Goal: Information Seeking & Learning: Learn about a topic

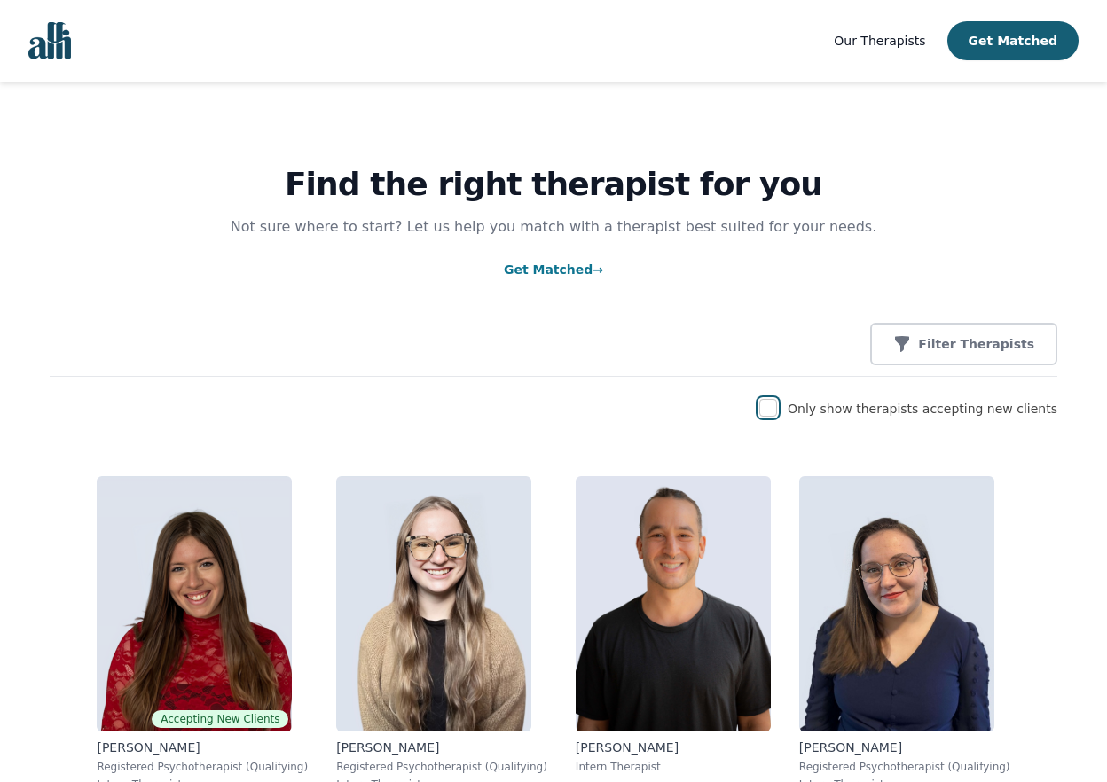
click at [777, 413] on input "checkbox" at bounding box center [768, 408] width 18 height 18
checkbox input "true"
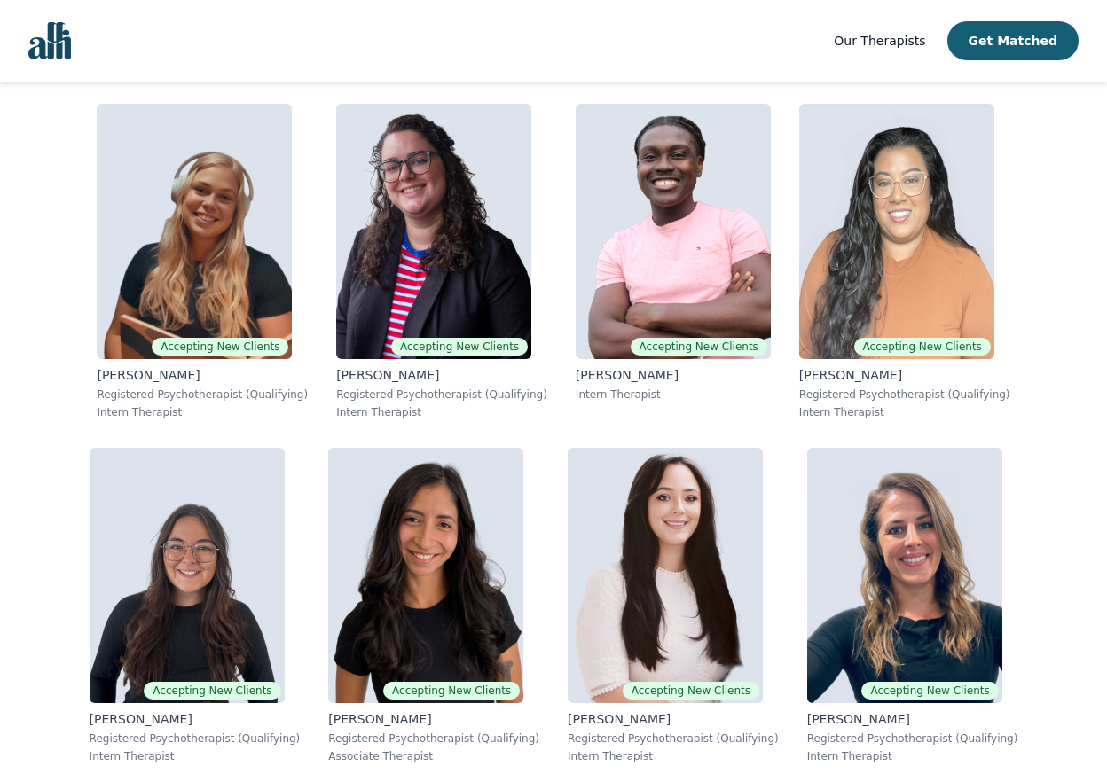
scroll to position [4819, 0]
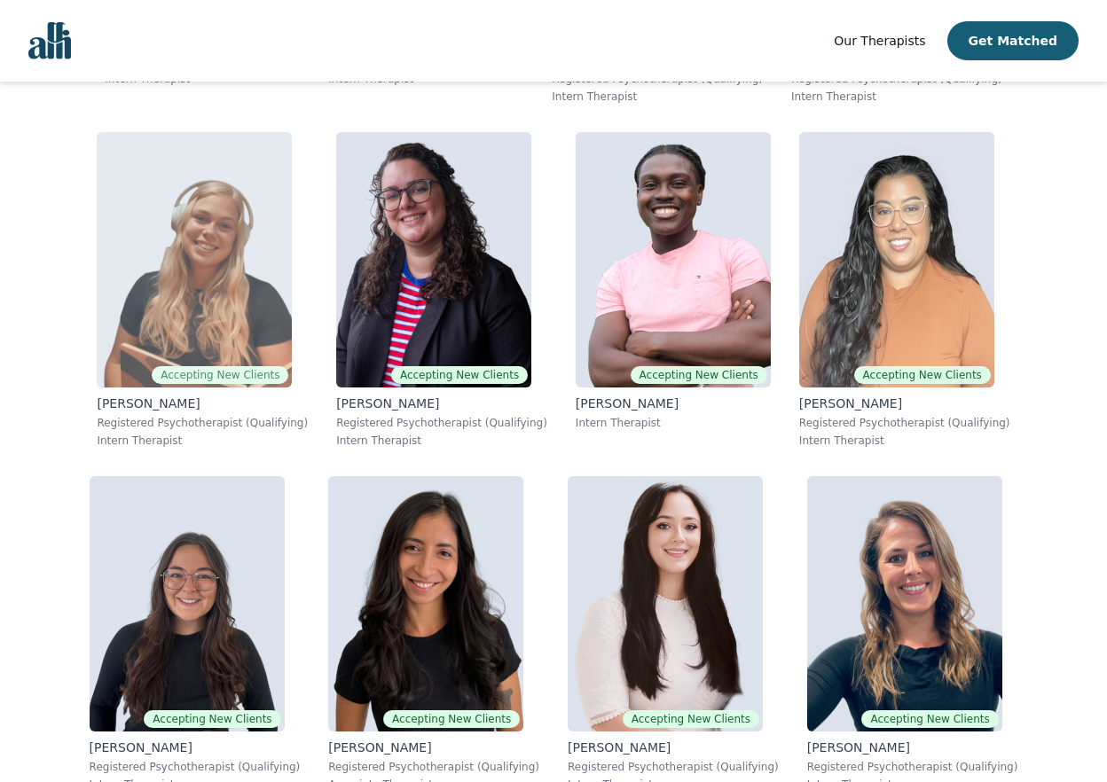
click at [155, 424] on p "Registered Psychotherapist (Qualifying)" at bounding box center [202, 423] width 211 height 14
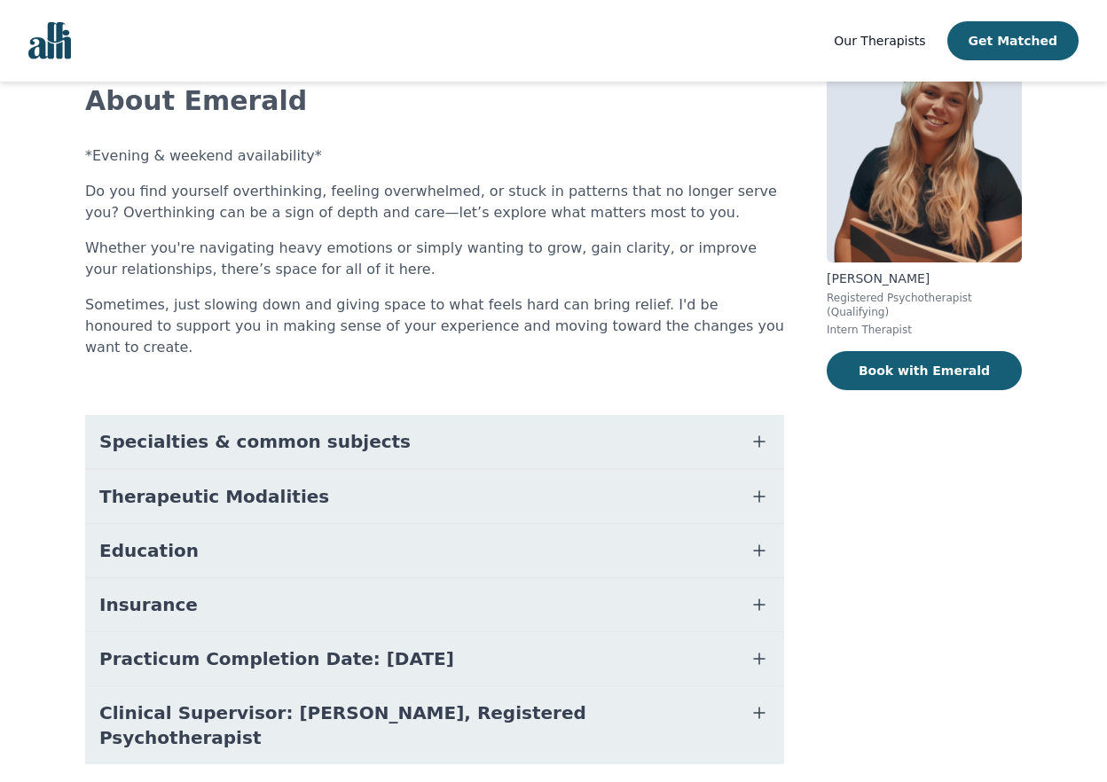
scroll to position [138, 0]
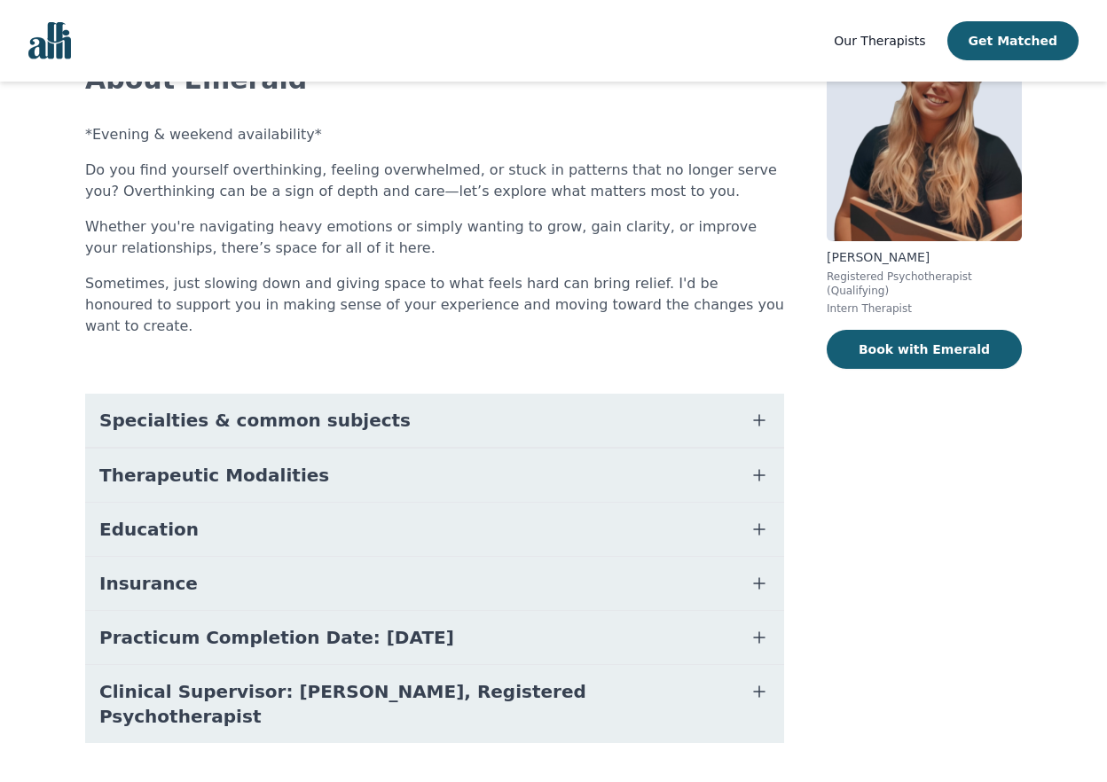
click at [208, 408] on span "Specialties & common subjects" at bounding box center [254, 420] width 311 height 25
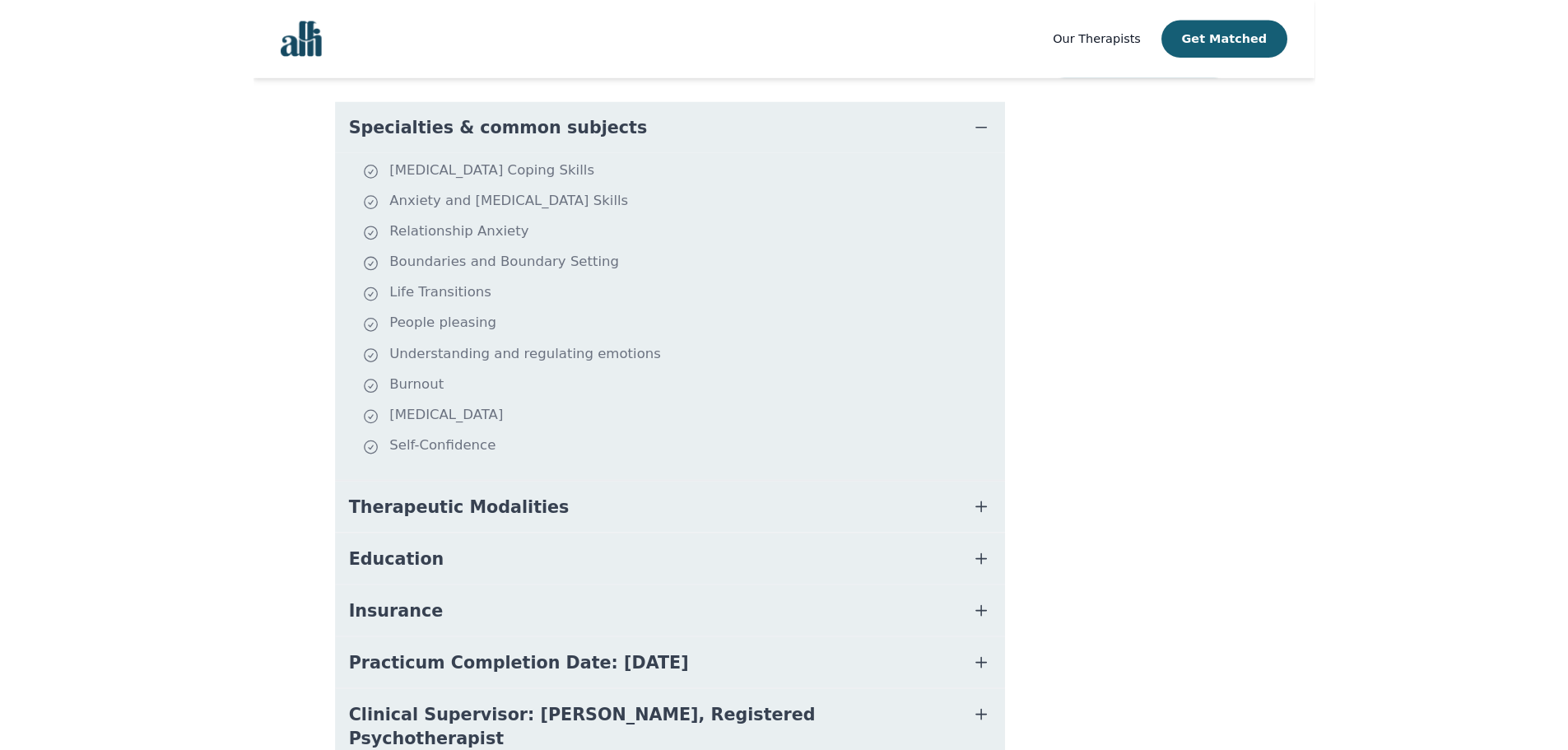
scroll to position [445, 0]
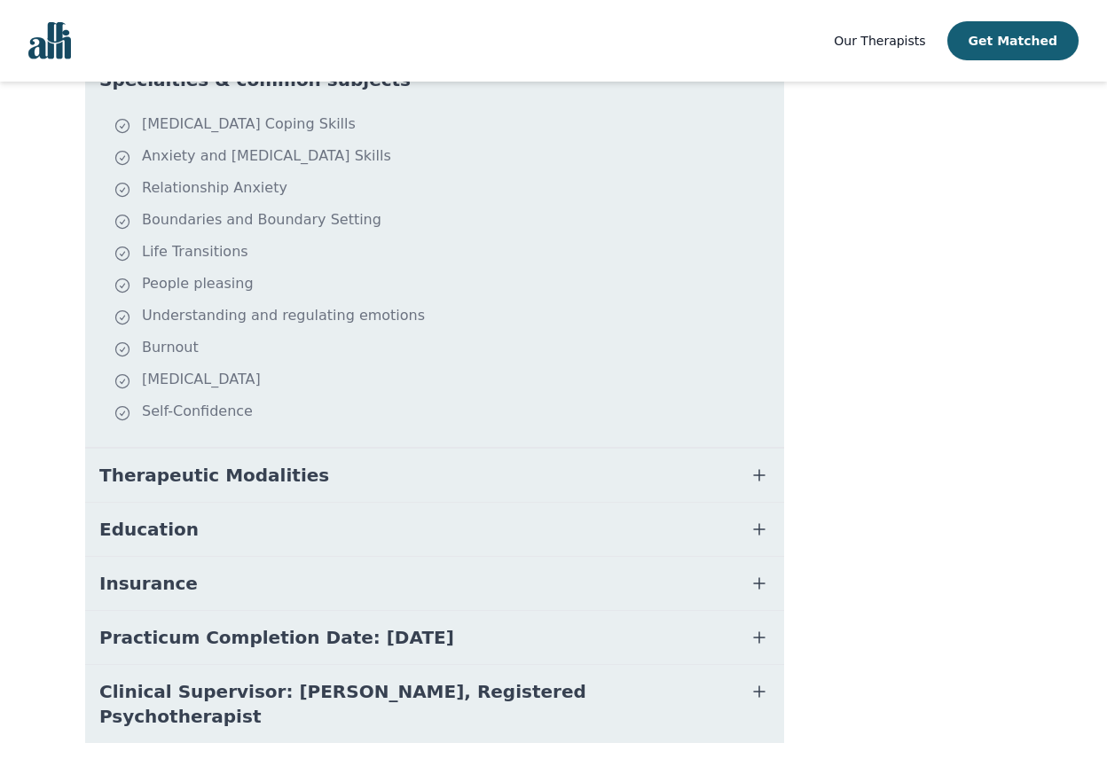
click at [334, 455] on button "Therapeutic Modalities" at bounding box center [434, 475] width 699 height 53
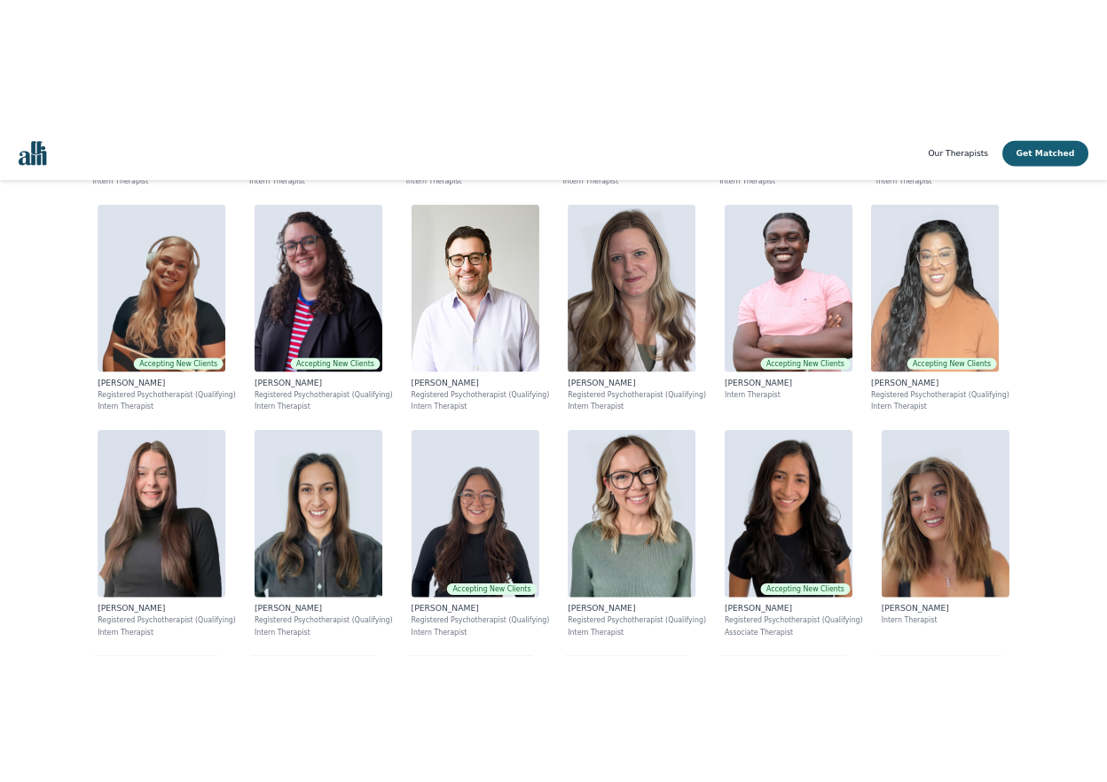
scroll to position [12749, 0]
